Goal: Task Accomplishment & Management: Use online tool/utility

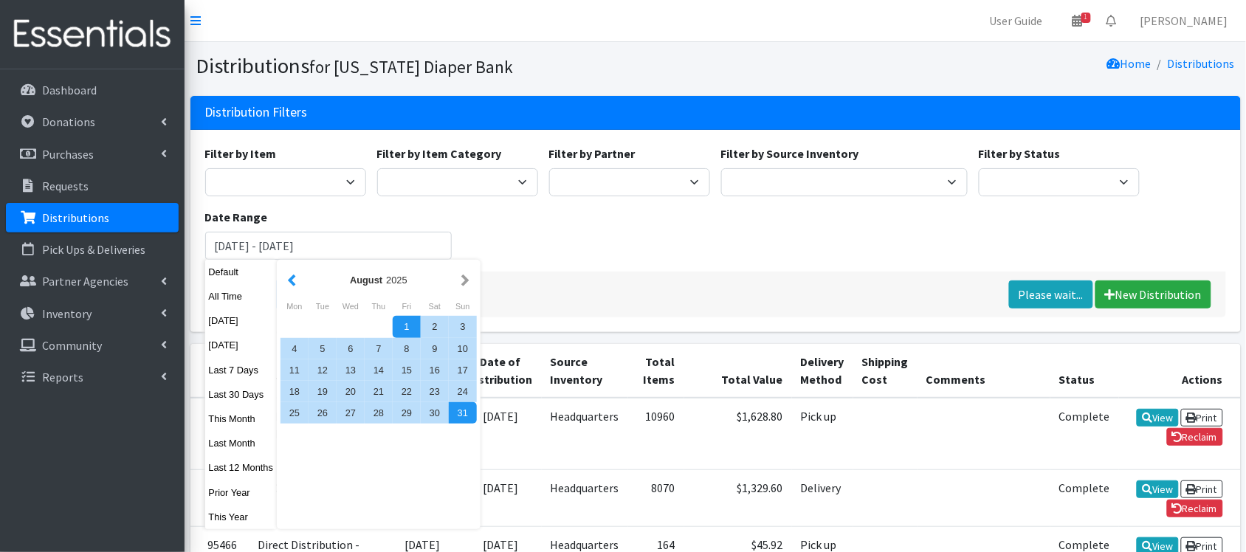
click at [292, 275] on button "button" at bounding box center [292, 280] width 16 height 18
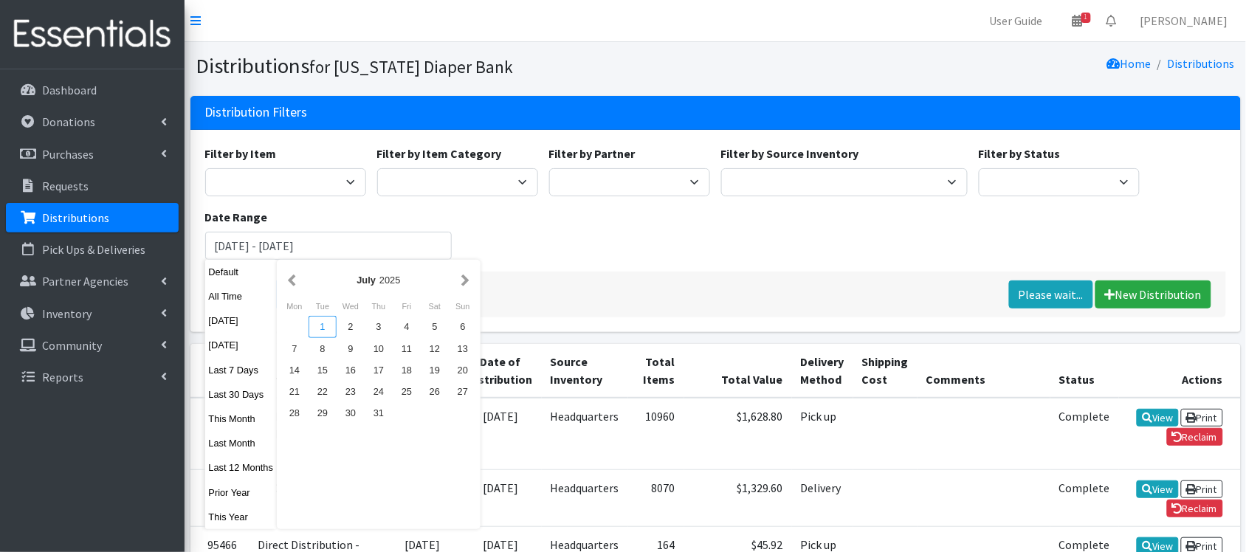
click at [321, 330] on div "1" at bounding box center [323, 326] width 28 height 21
click at [463, 286] on button "button" at bounding box center [466, 280] width 16 height 18
click at [289, 278] on button "button" at bounding box center [292, 280] width 16 height 18
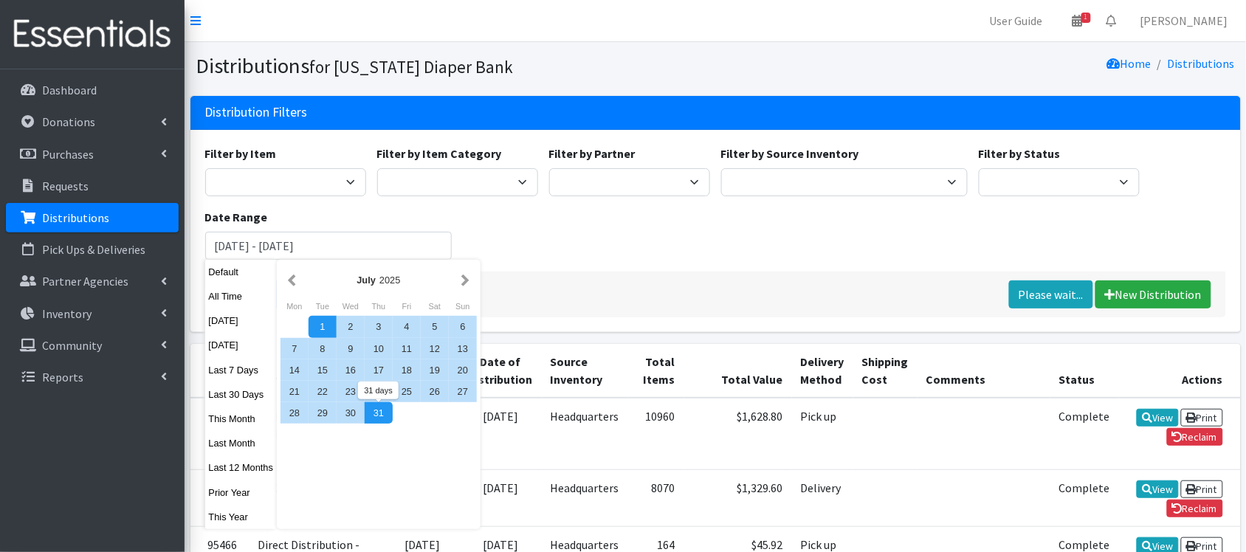
click at [379, 415] on div "31" at bounding box center [379, 412] width 28 height 21
type input "[DATE] - [DATE]"
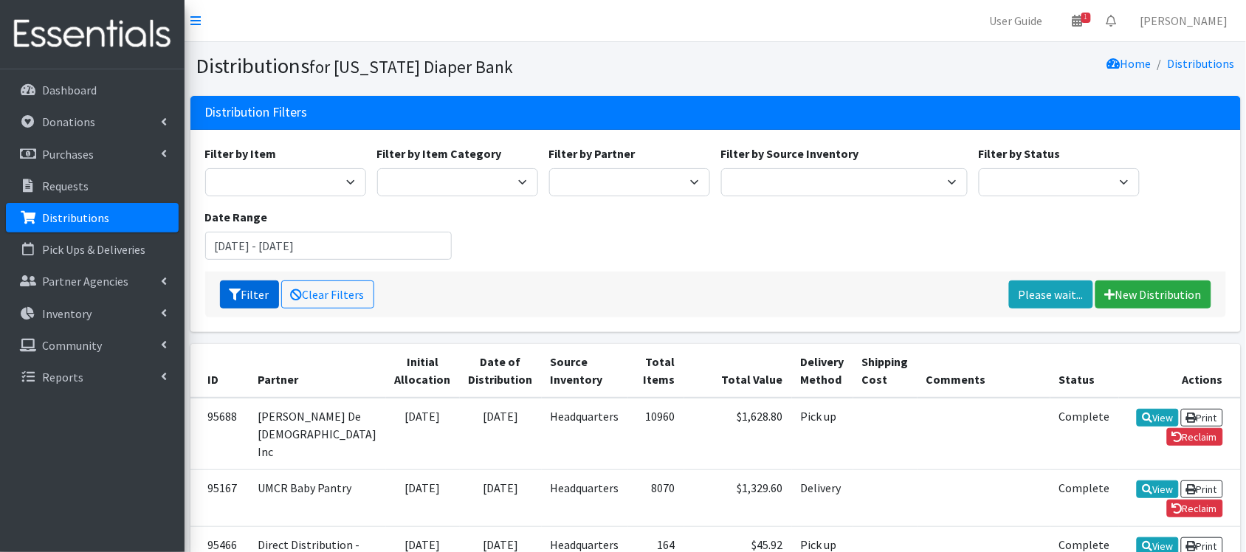
click at [247, 301] on button "Filter" at bounding box center [249, 294] width 59 height 28
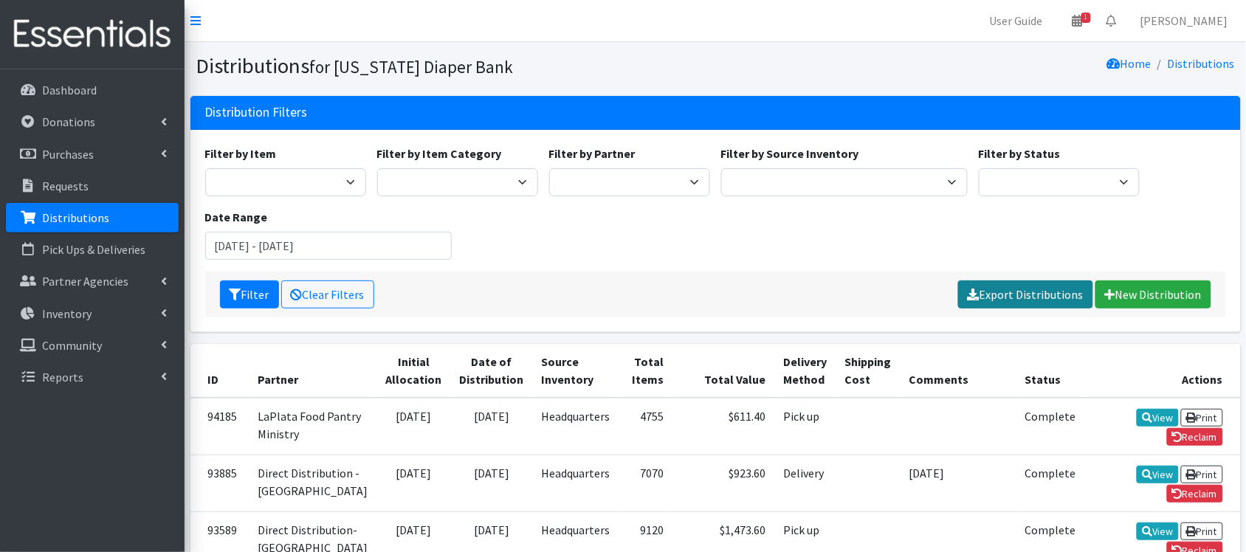
click at [1015, 293] on link "Export Distributions" at bounding box center [1025, 294] width 135 height 28
